Goal: Information Seeking & Learning: Learn about a topic

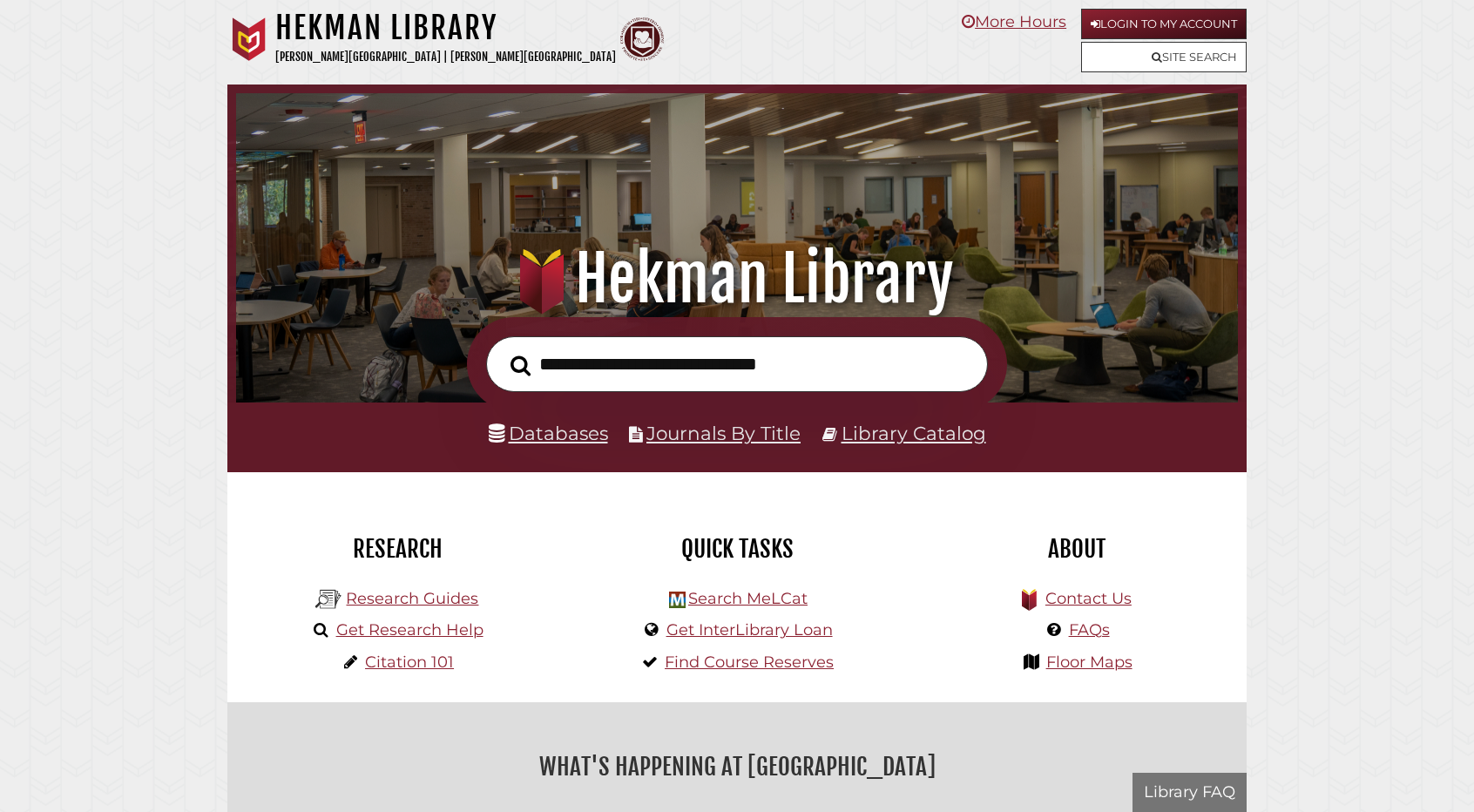
scroll to position [331, 994]
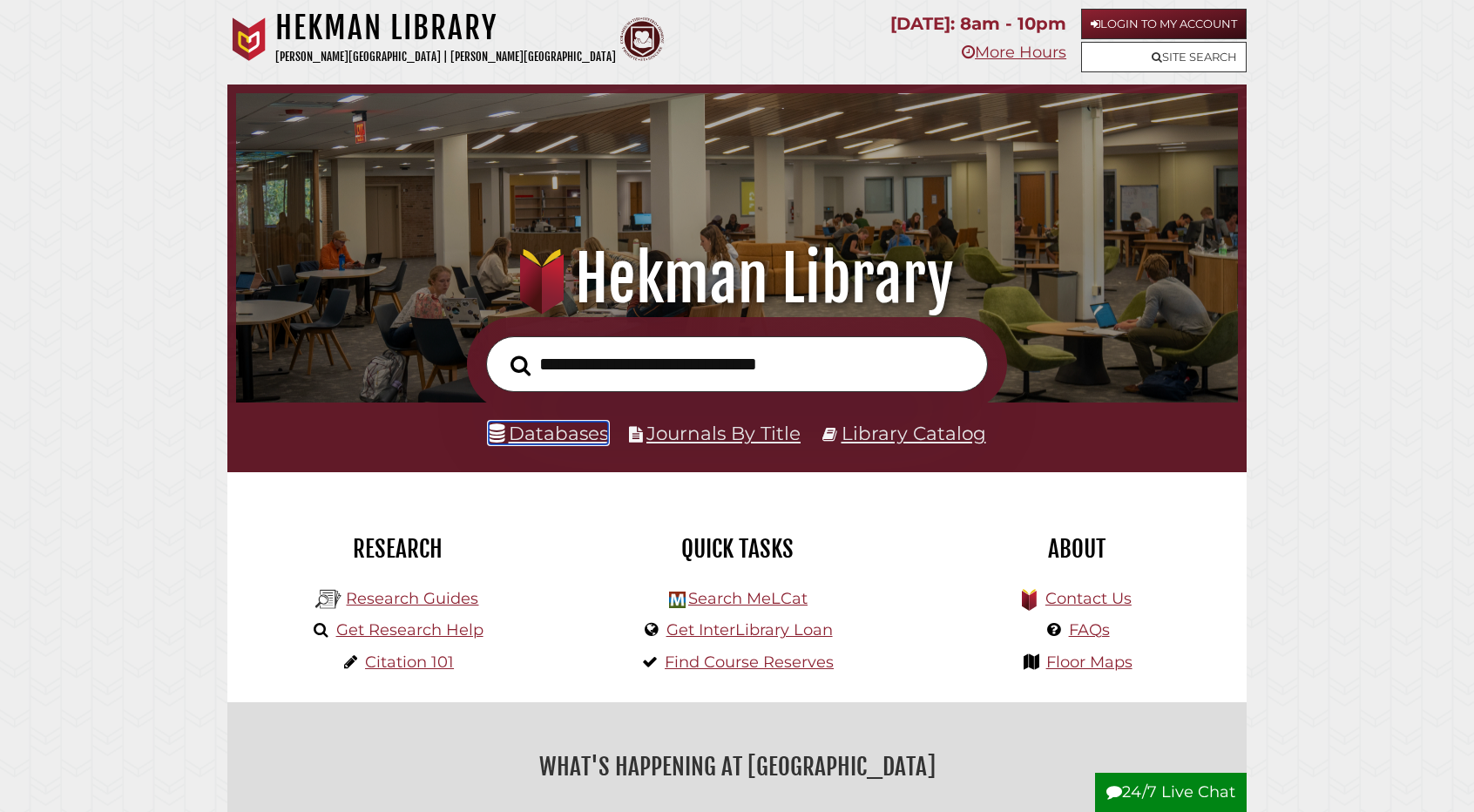
click at [580, 434] on link "Databases" at bounding box center [549, 432] width 120 height 23
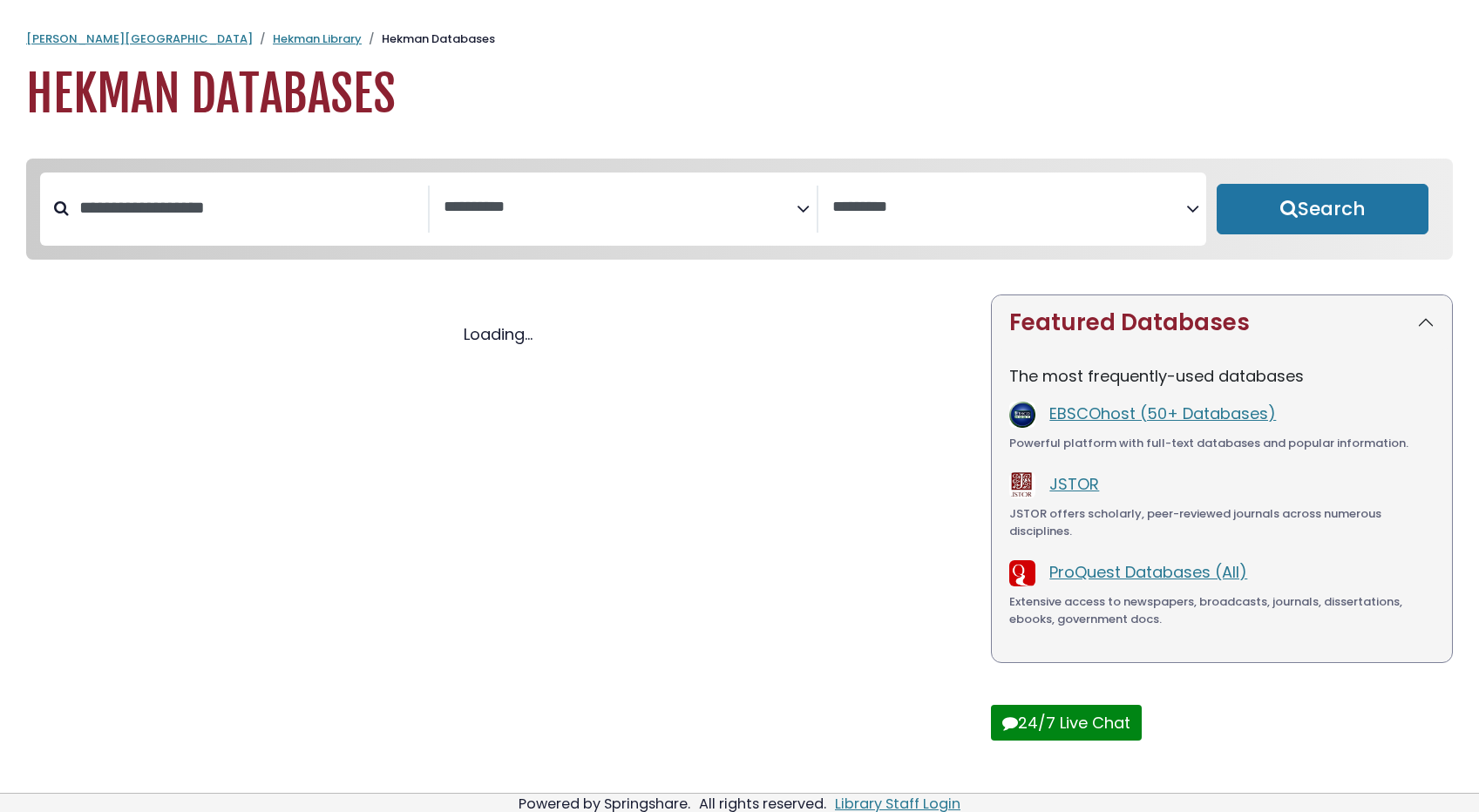
select select "Database Subject Filter"
select select "Database Vendors Filter"
select select "Database Subject Filter"
select select "Database Vendors Filter"
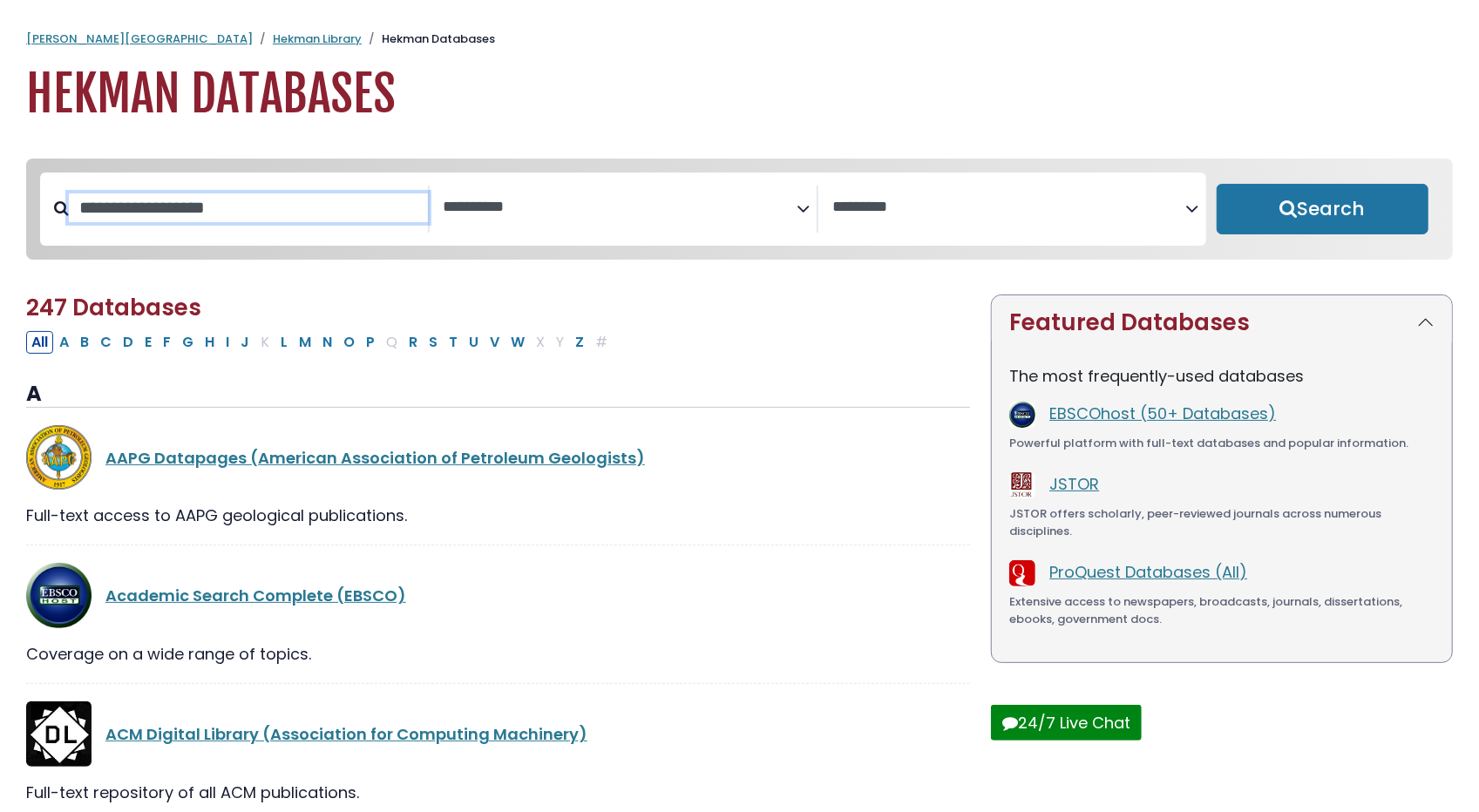
click at [210, 208] on input "Search database by title or keyword" at bounding box center [248, 207] width 359 height 29
click at [209, 208] on input "*" at bounding box center [248, 207] width 359 height 29
type input "*******"
click at [560, 203] on textarea "Search" at bounding box center [620, 207] width 354 height 18
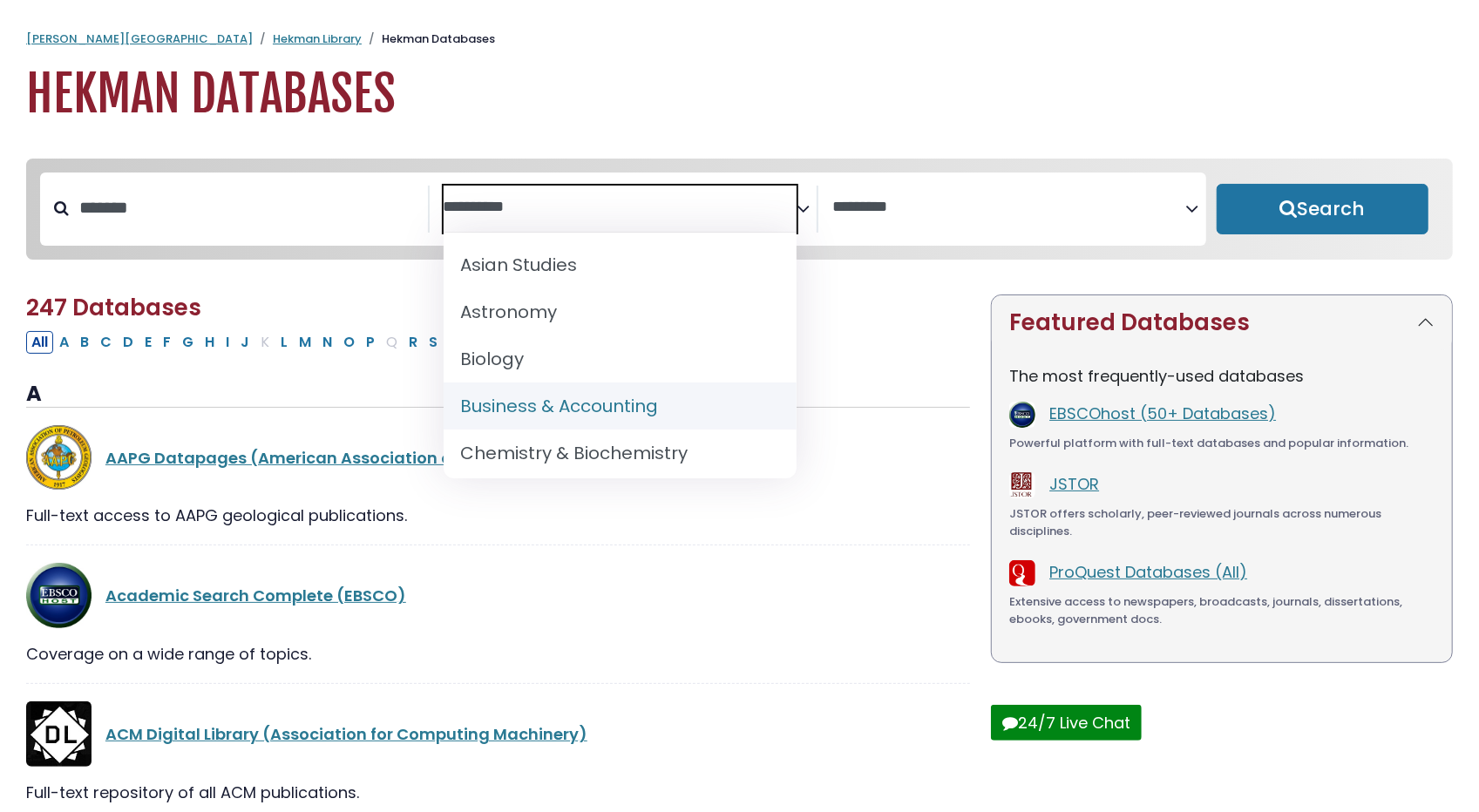
scroll to position [160, 0]
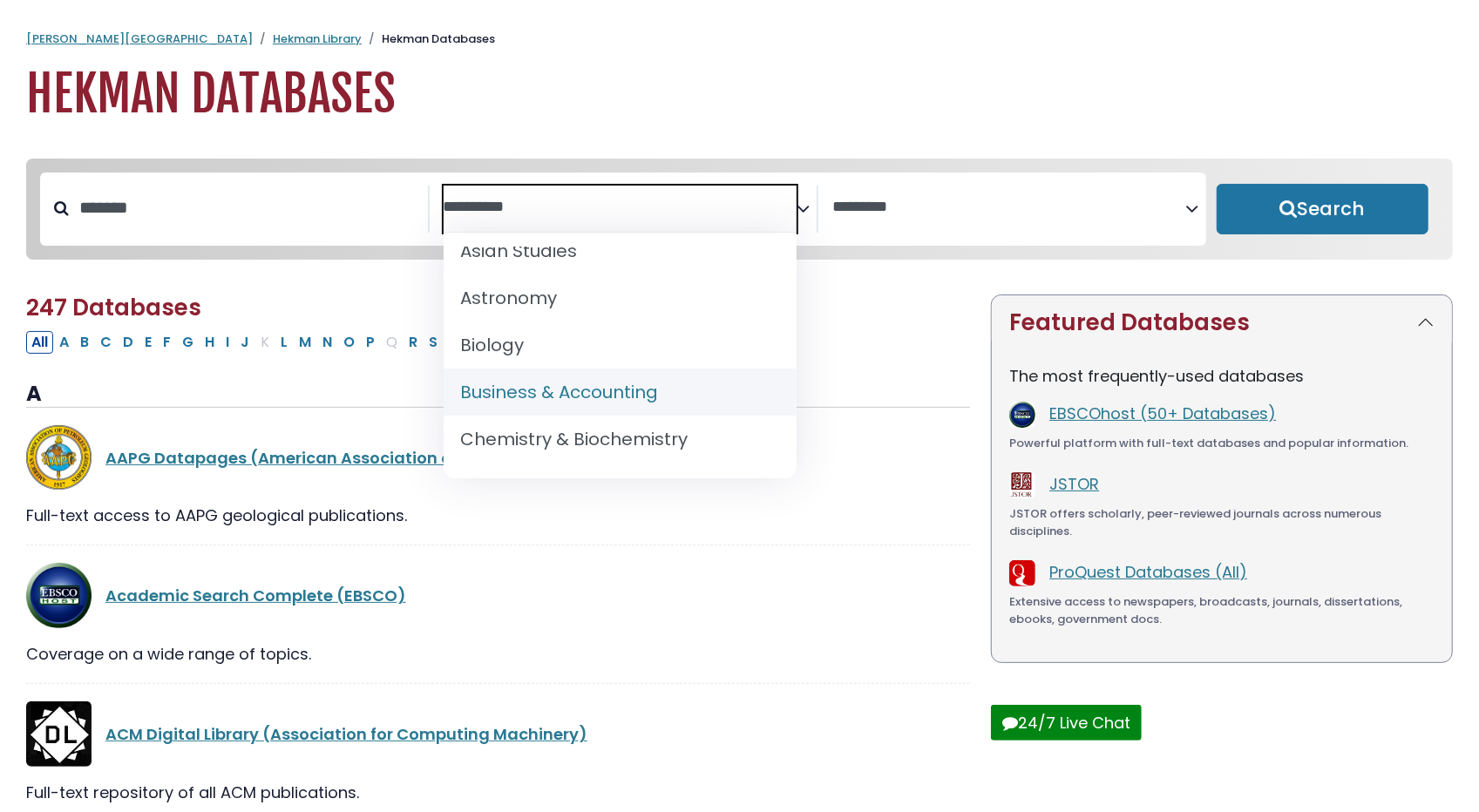
select select "*****"
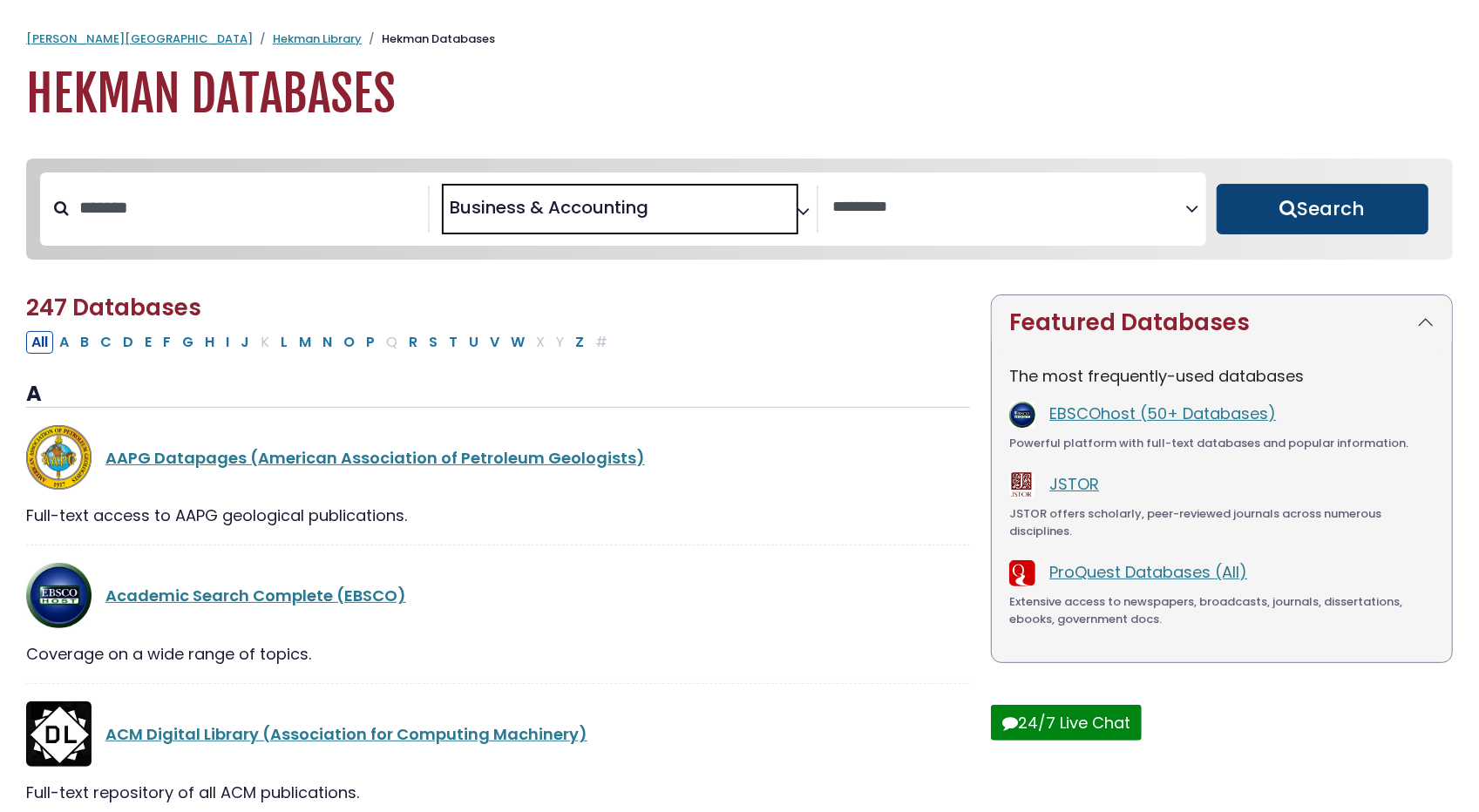
click at [1389, 204] on button "Search" at bounding box center [1323, 208] width 212 height 51
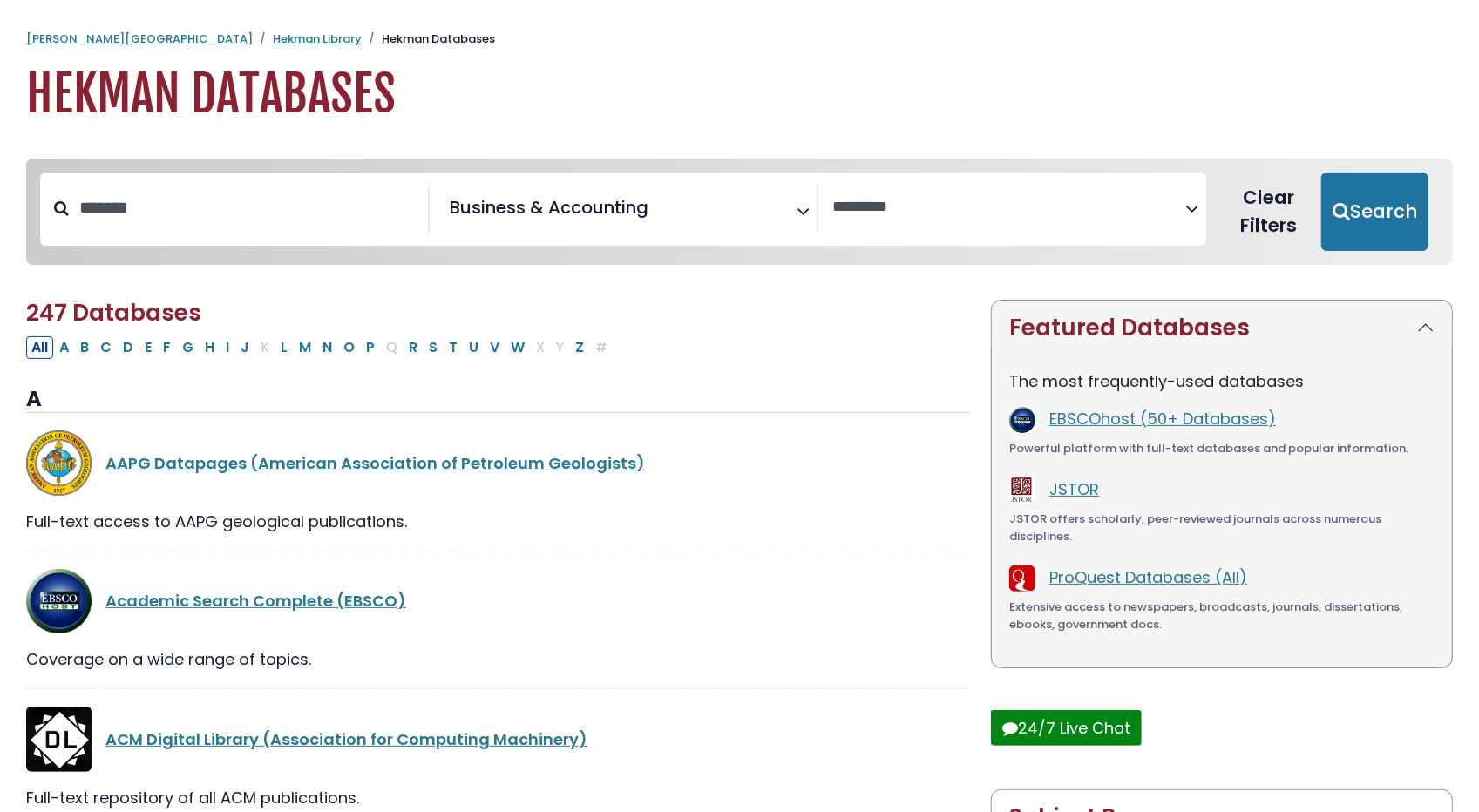
select select "Database Vendors Filter"
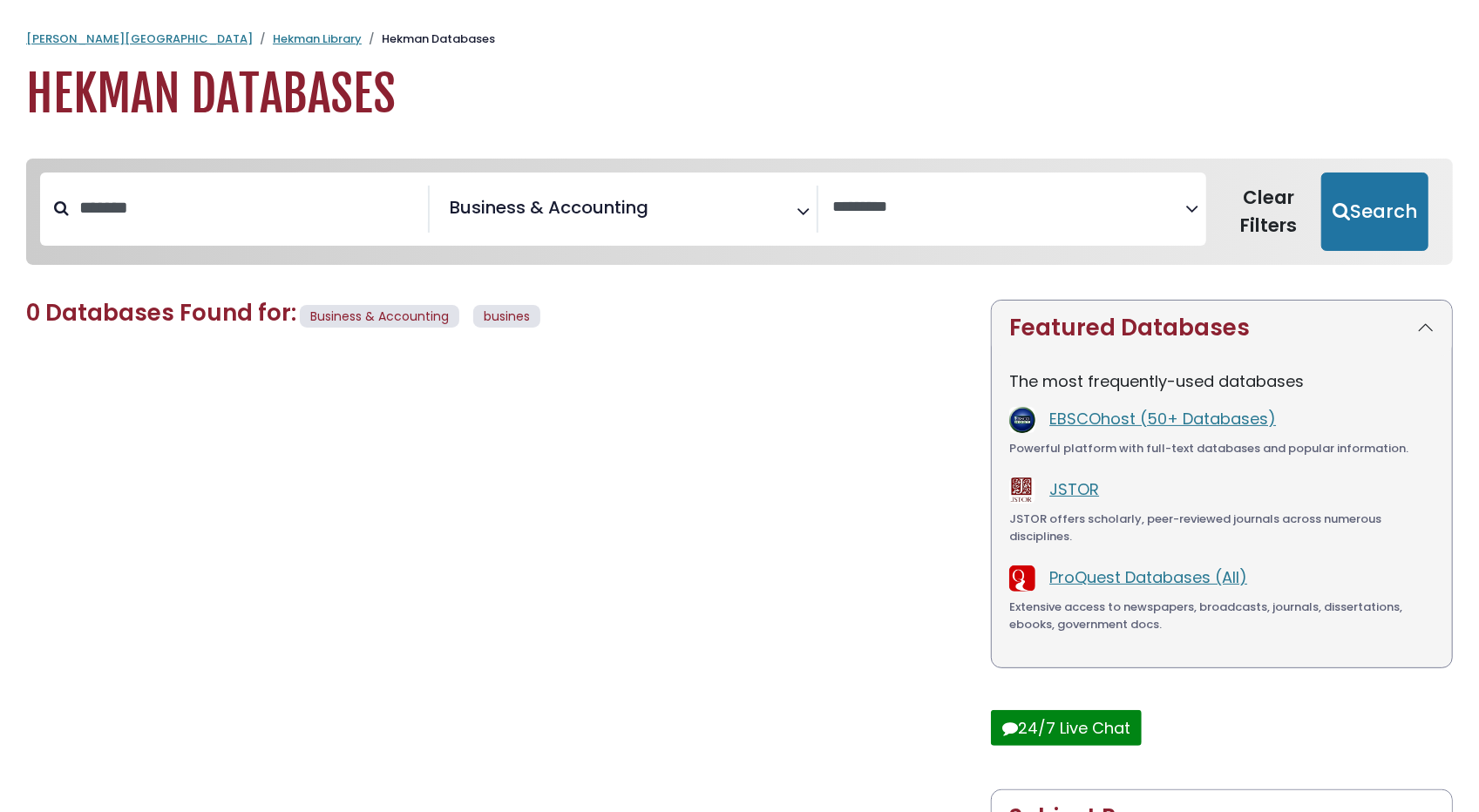
click at [727, 214] on span "× Business & Accounting" at bounding box center [620, 208] width 354 height 47
drag, startPoint x: 278, startPoint y: 219, endPoint x: 143, endPoint y: 224, distance: 135.1
click at [143, 222] on input "*******" at bounding box center [248, 207] width 359 height 29
type input "*"
click at [1411, 194] on button "Search" at bounding box center [1374, 211] width 108 height 79
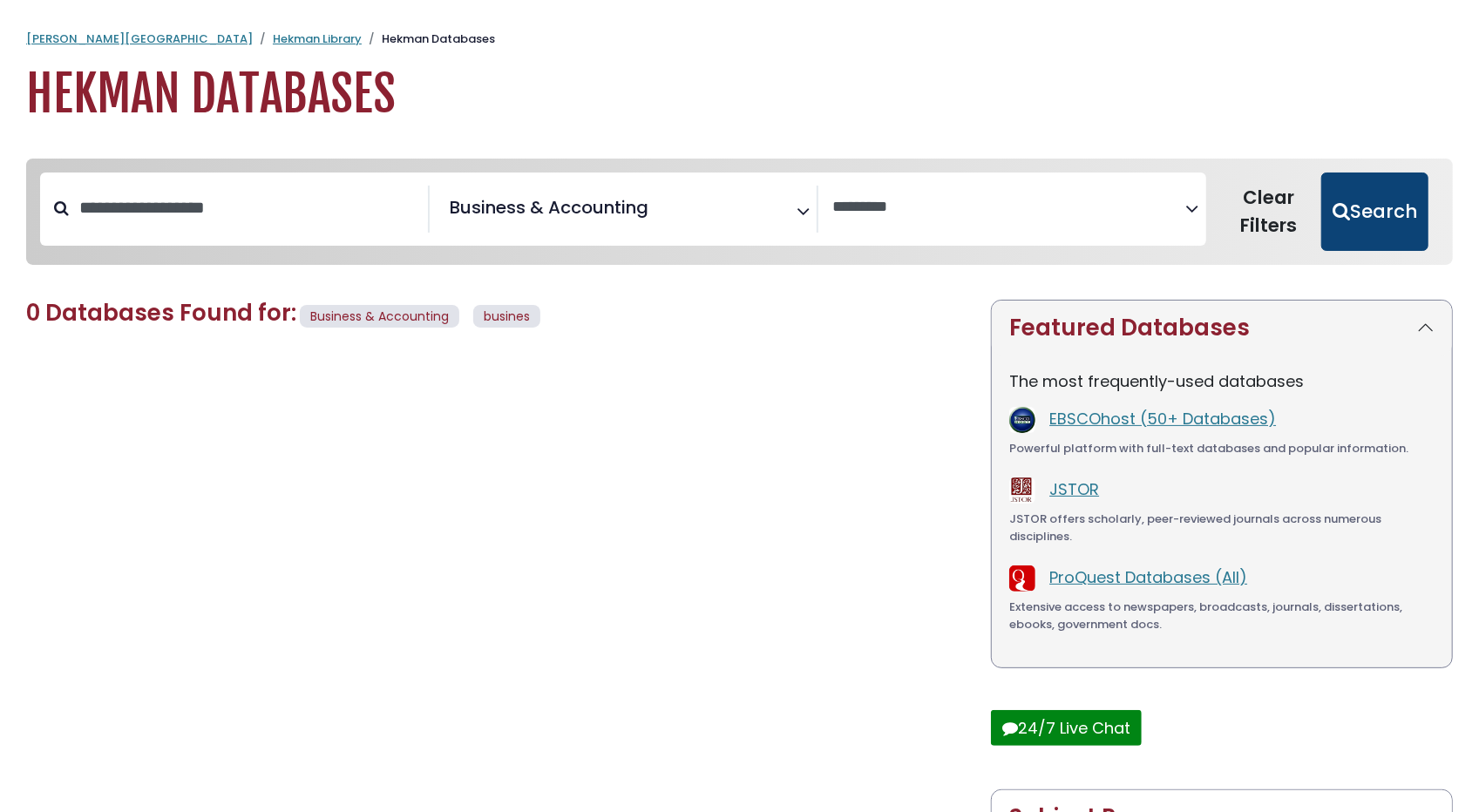
select select "Database Vendors Filter"
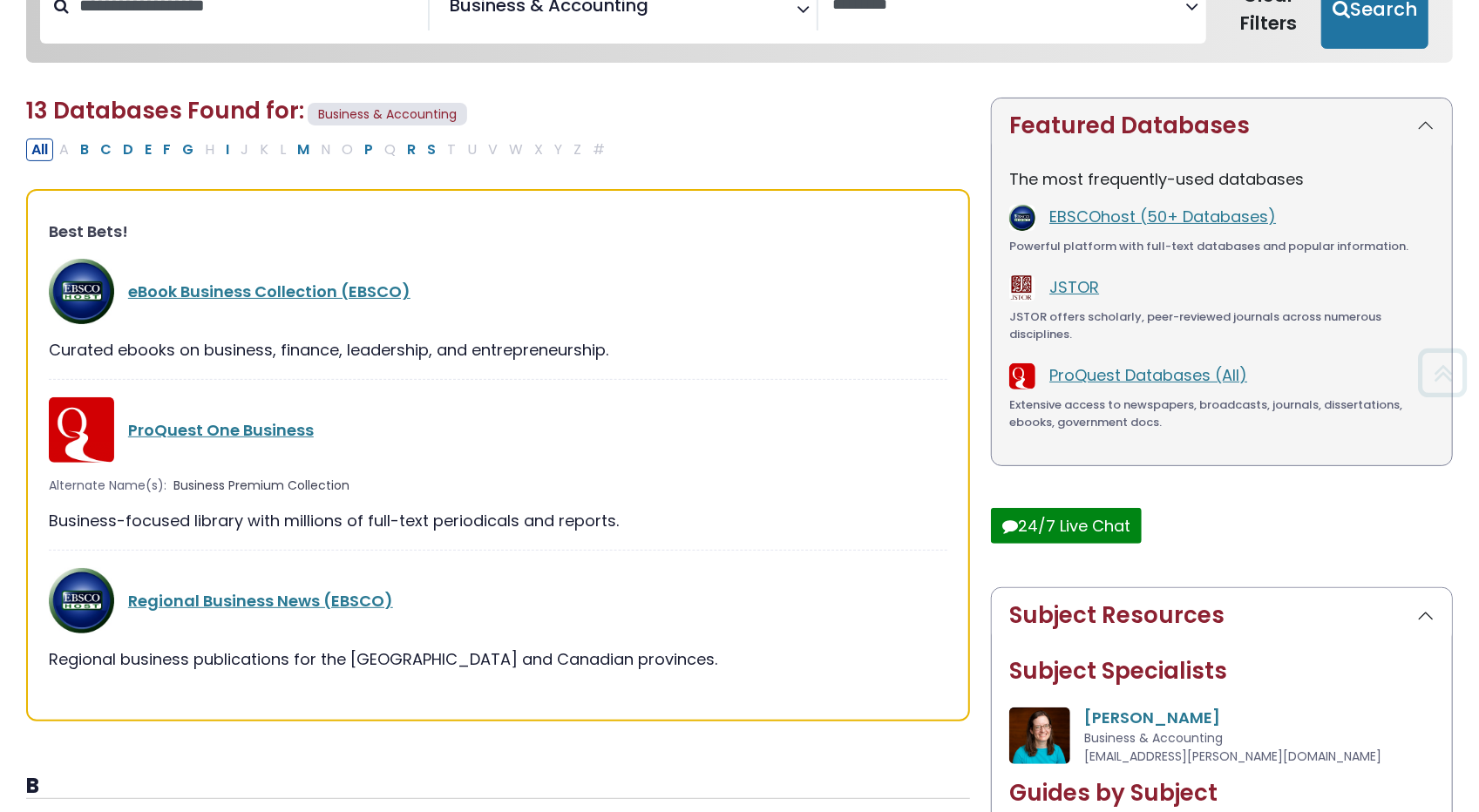
scroll to position [204, 0]
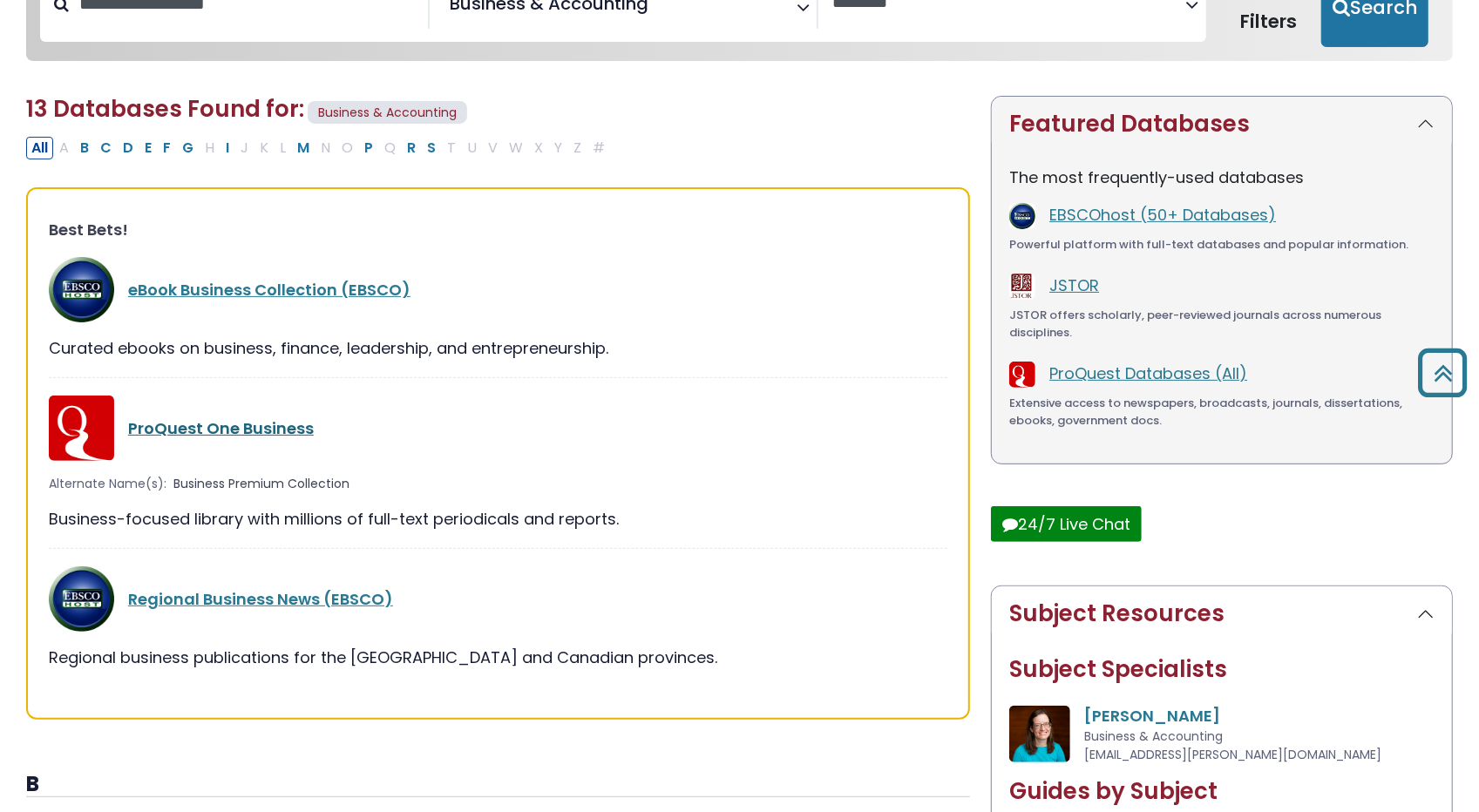
click at [219, 432] on link "ProQuest One Business" at bounding box center [221, 428] width 185 height 22
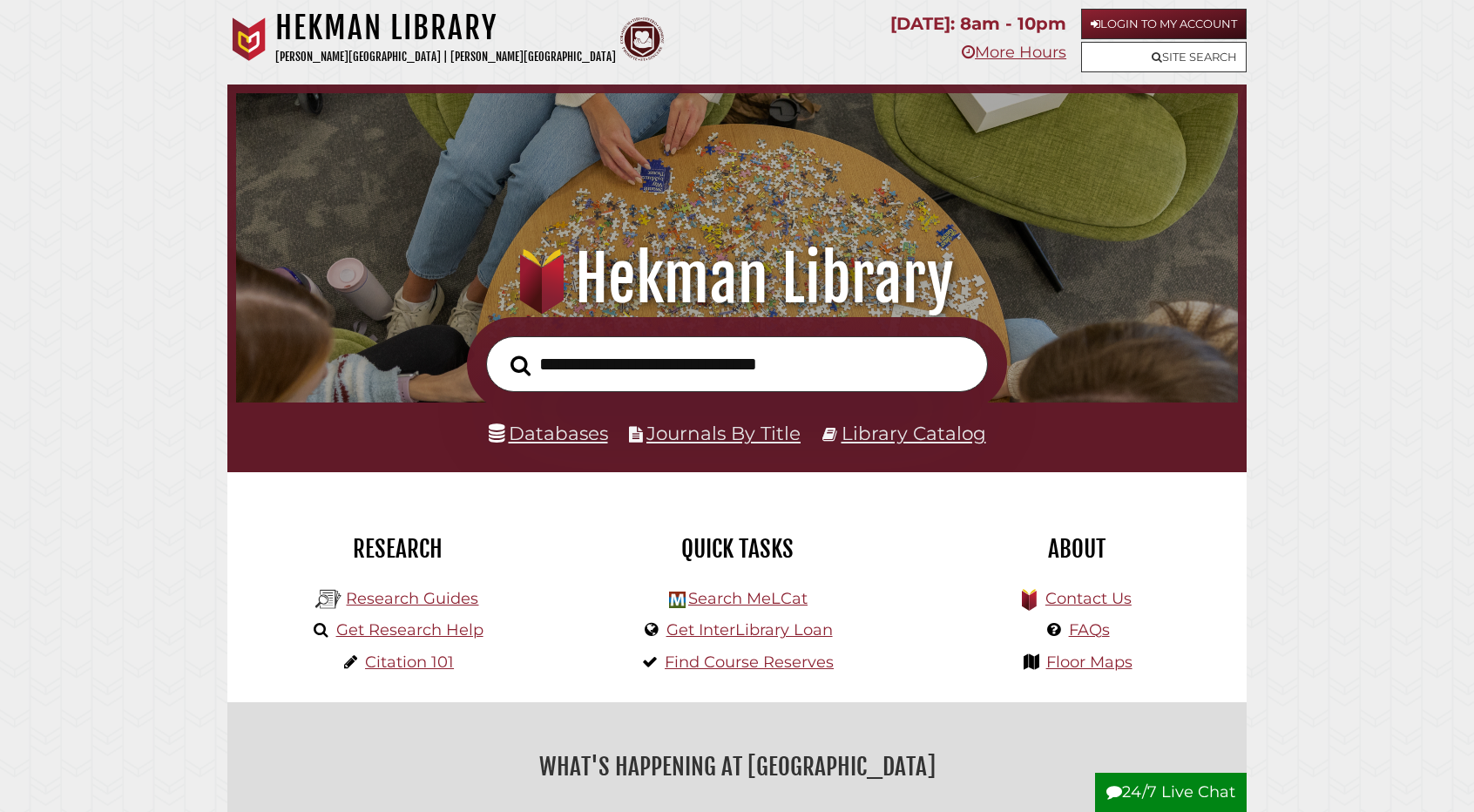
scroll to position [331, 994]
type input "**********"
click at [502, 350] on button "Search" at bounding box center [521, 365] width 38 height 31
